Goal: Find specific page/section

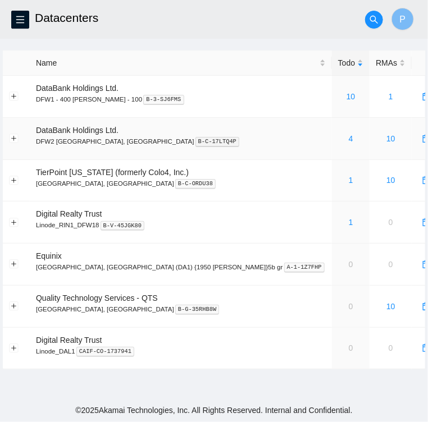
click at [338, 144] on div "4" at bounding box center [350, 138] width 25 height 12
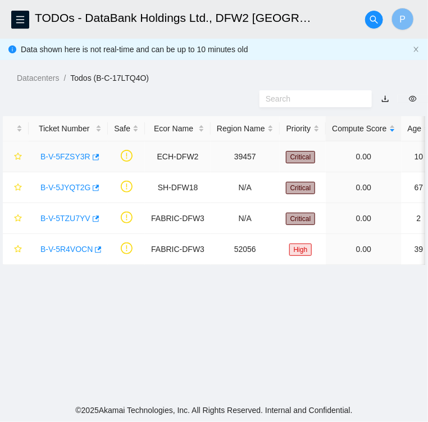
click at [63, 157] on link "B-V-5FZSY3R" at bounding box center [65, 156] width 50 height 9
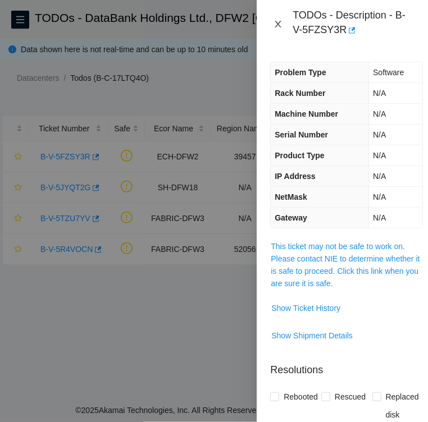
click at [275, 27] on icon "close" at bounding box center [278, 24] width 6 height 7
